Goal: Check status: Check status

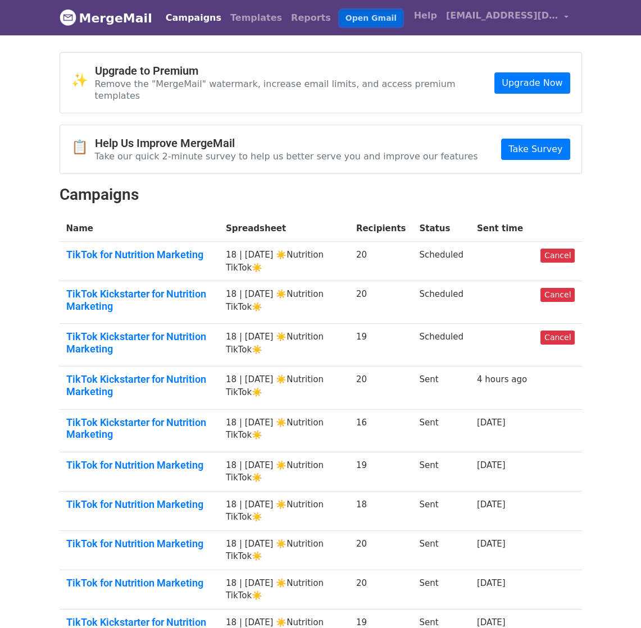
click at [340, 18] on link "Open Gmail" at bounding box center [371, 18] width 62 height 16
